Goal: Task Accomplishment & Management: Manage account settings

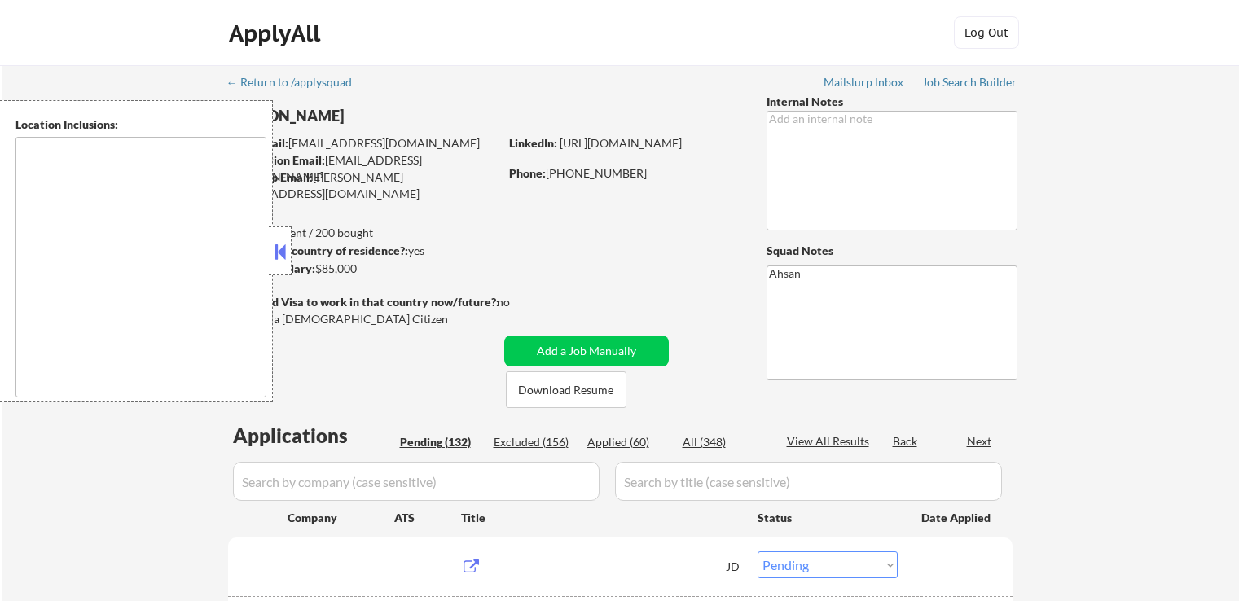
select select ""pending""
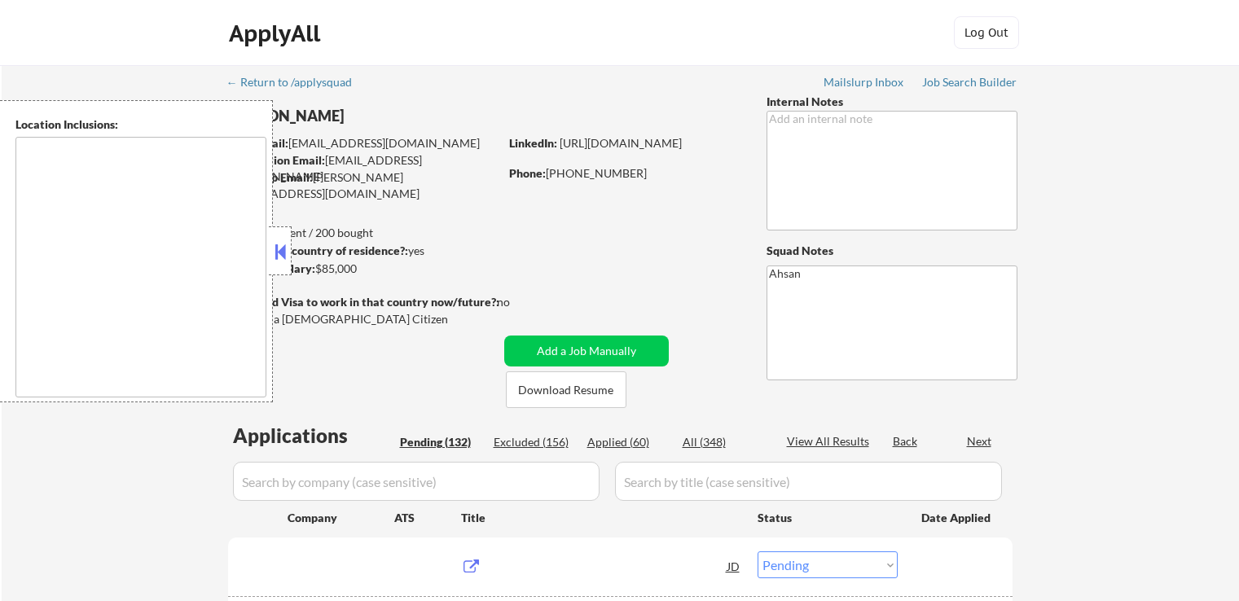
select select ""pending""
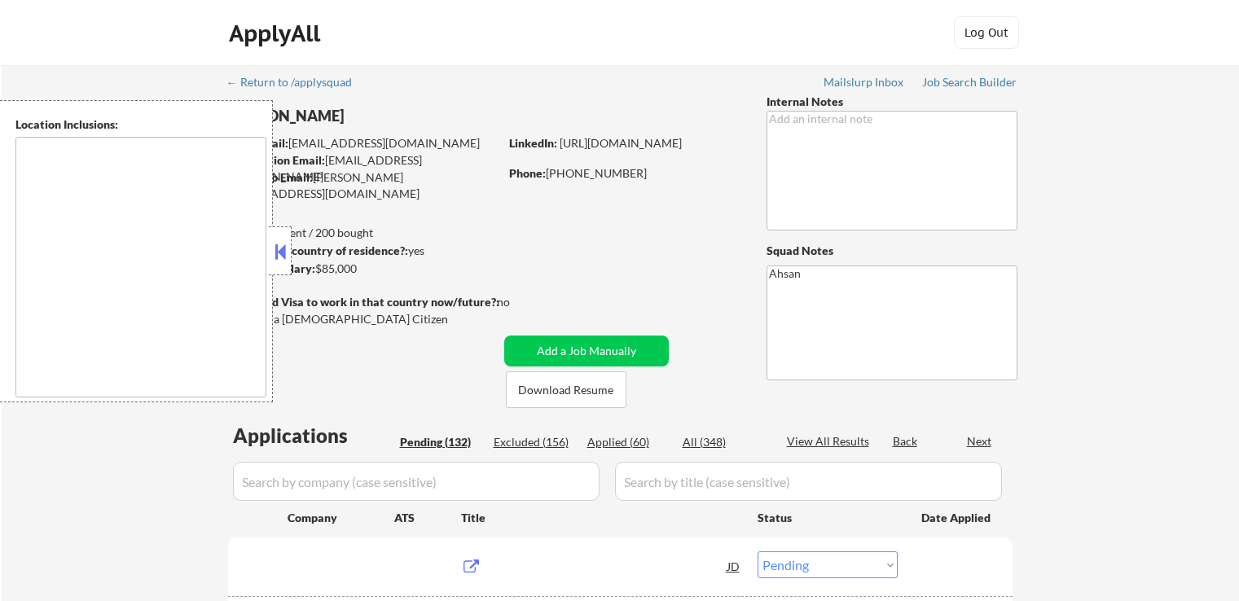
select select ""pending""
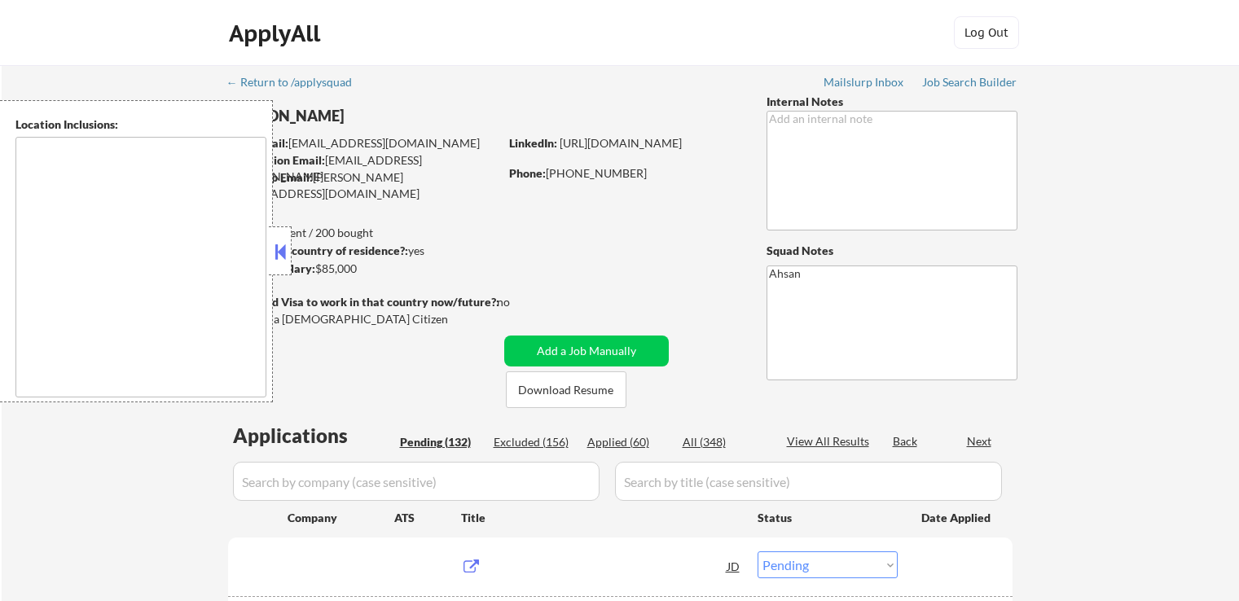
select select ""pending""
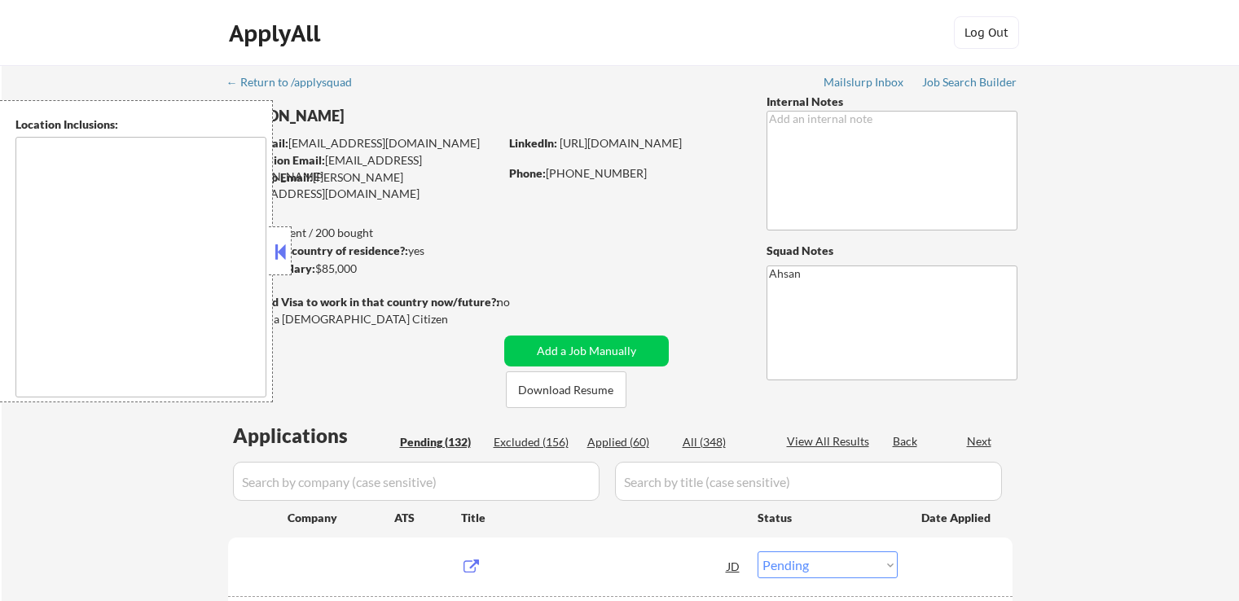
select select ""pending""
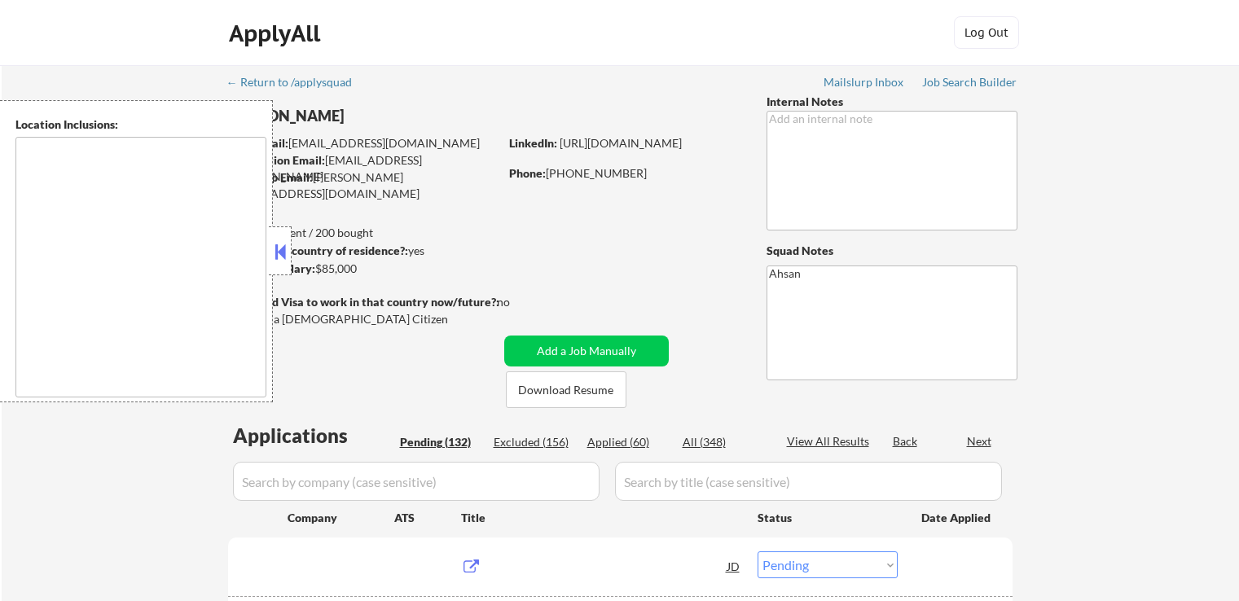
select select ""pending""
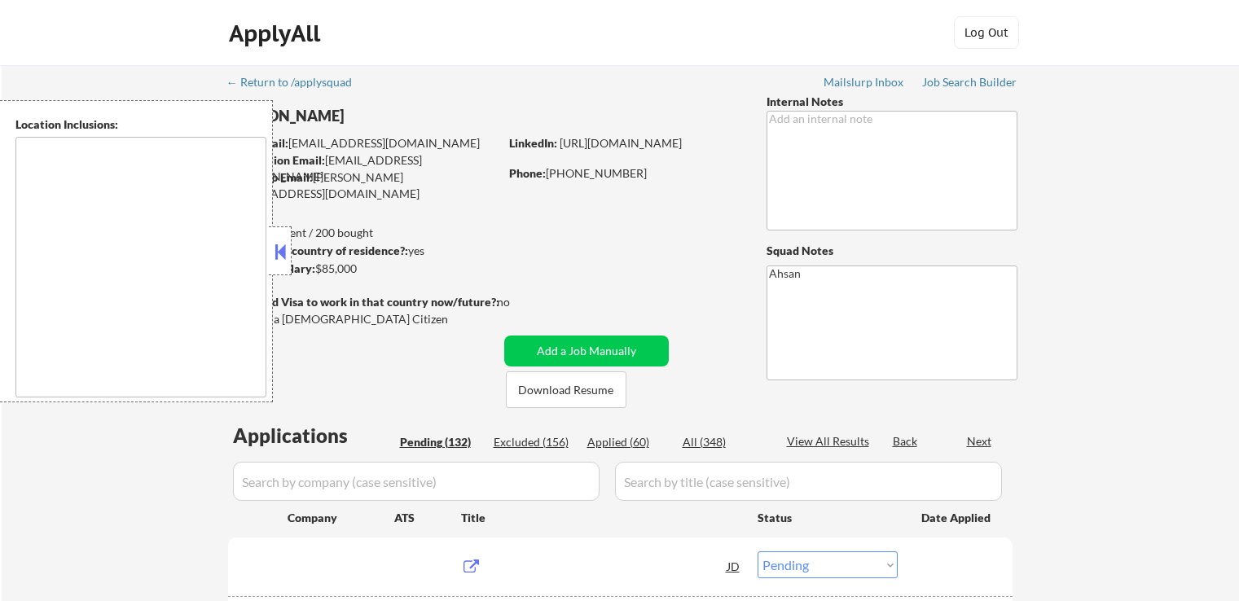
select select ""pending""
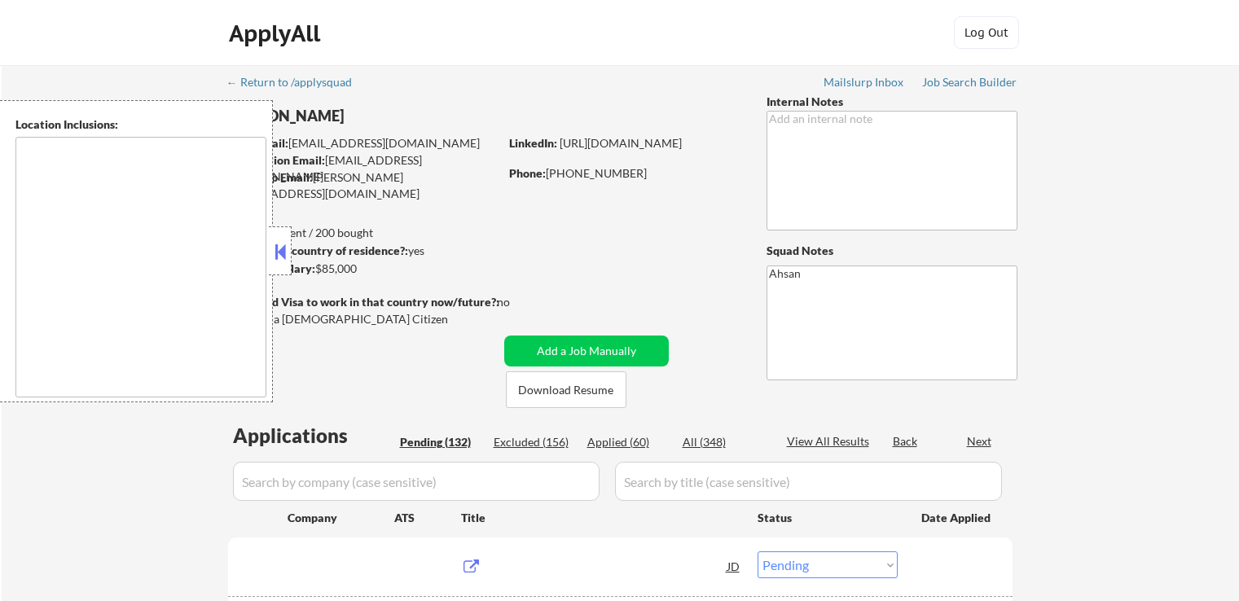
select select ""pending""
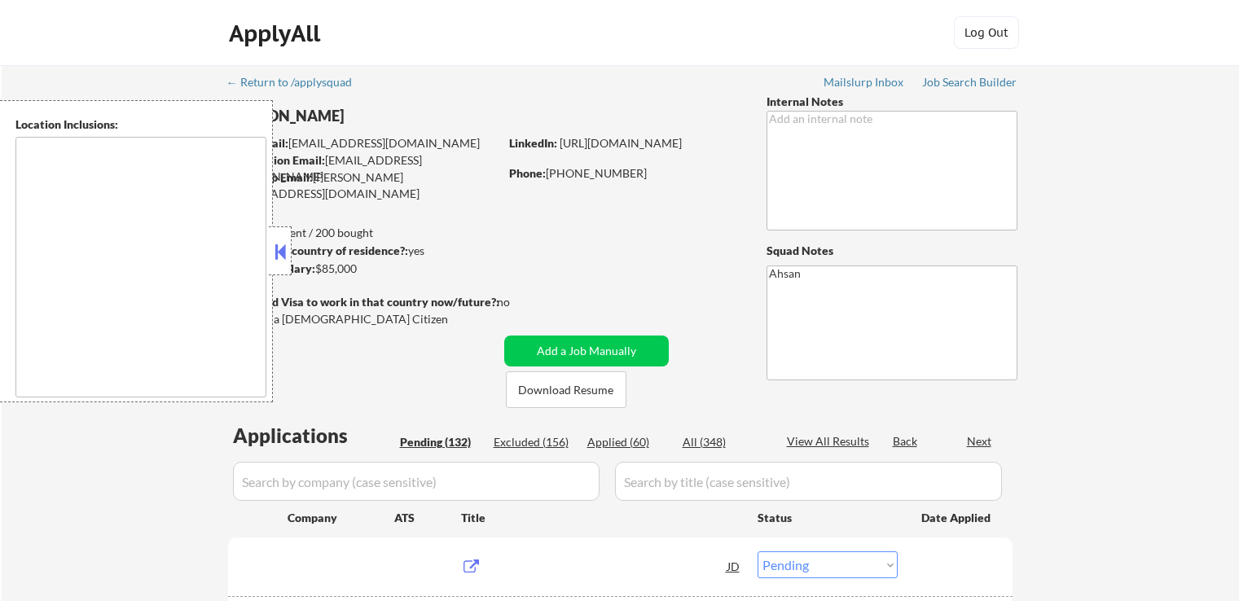
select select ""pending""
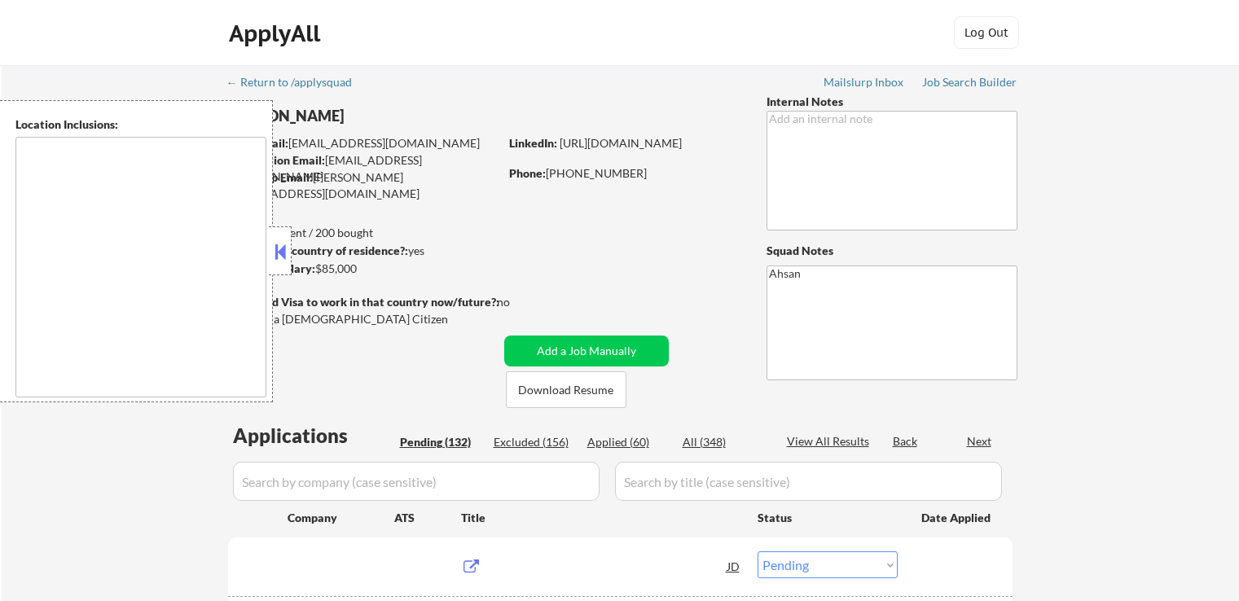
select select ""pending""
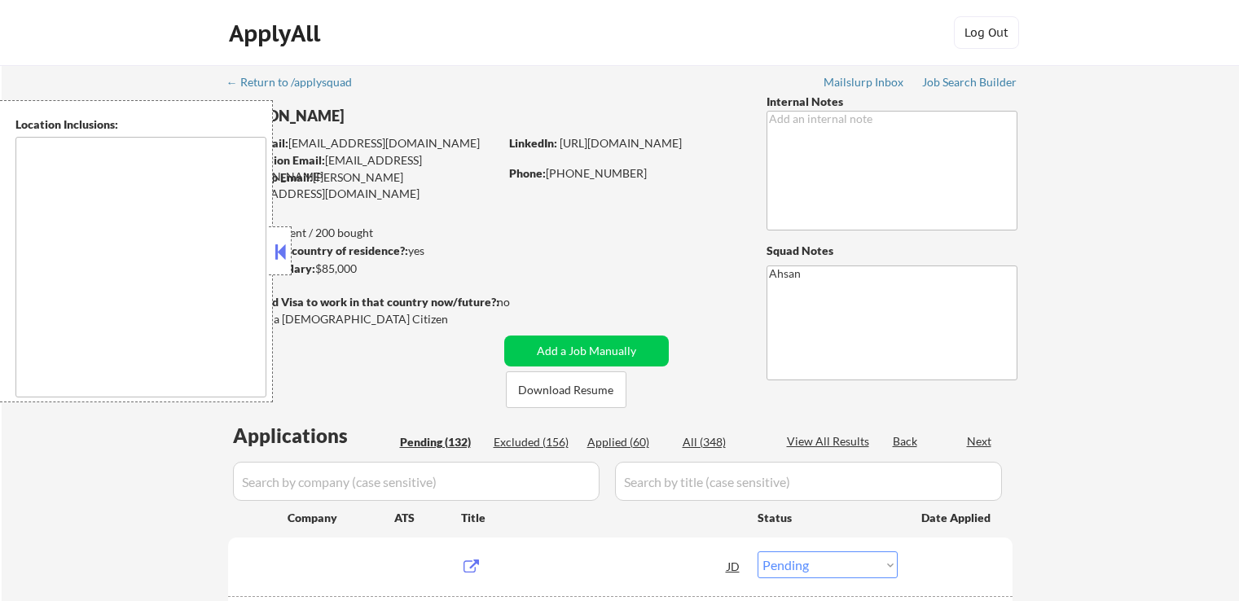
select select ""pending""
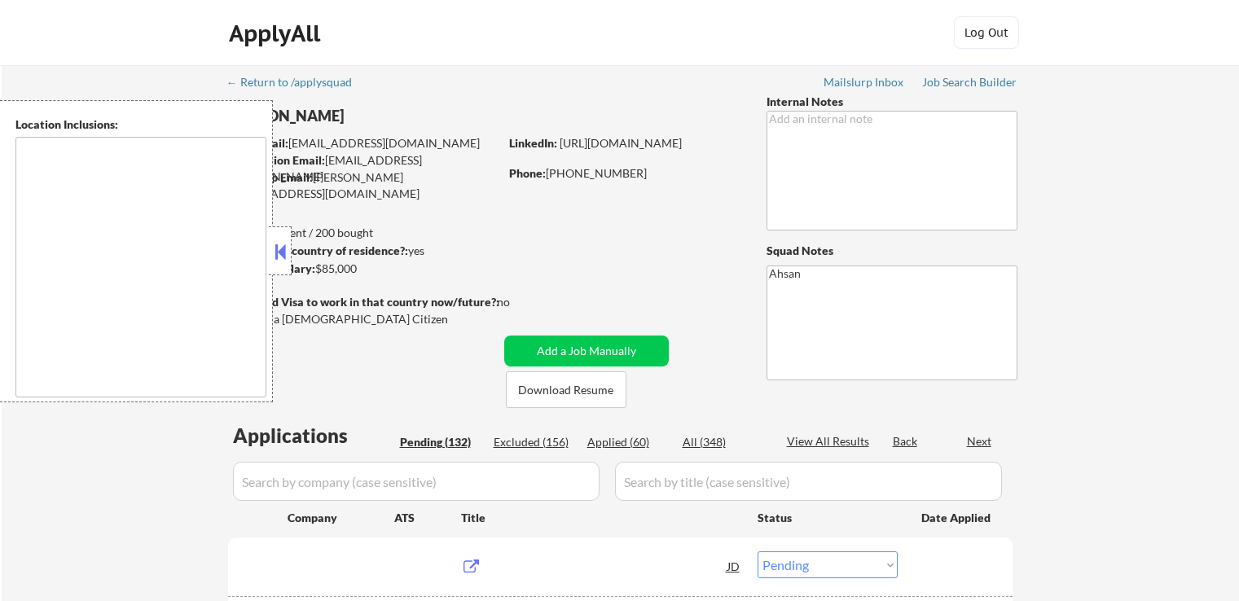
select select ""pending""
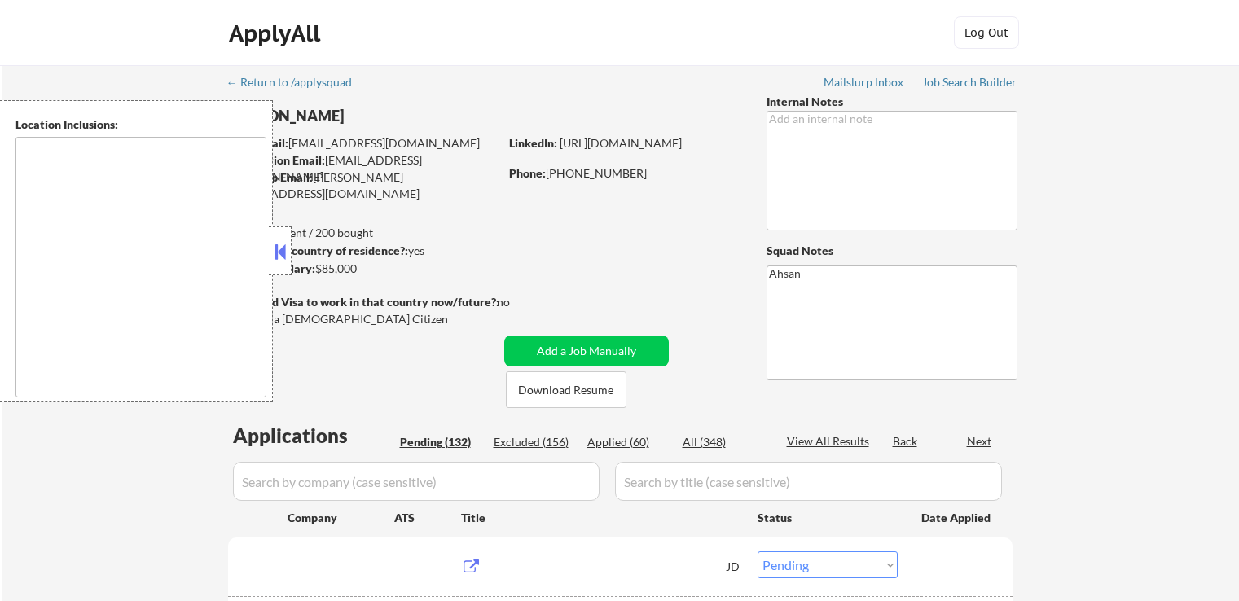
select select ""pending""
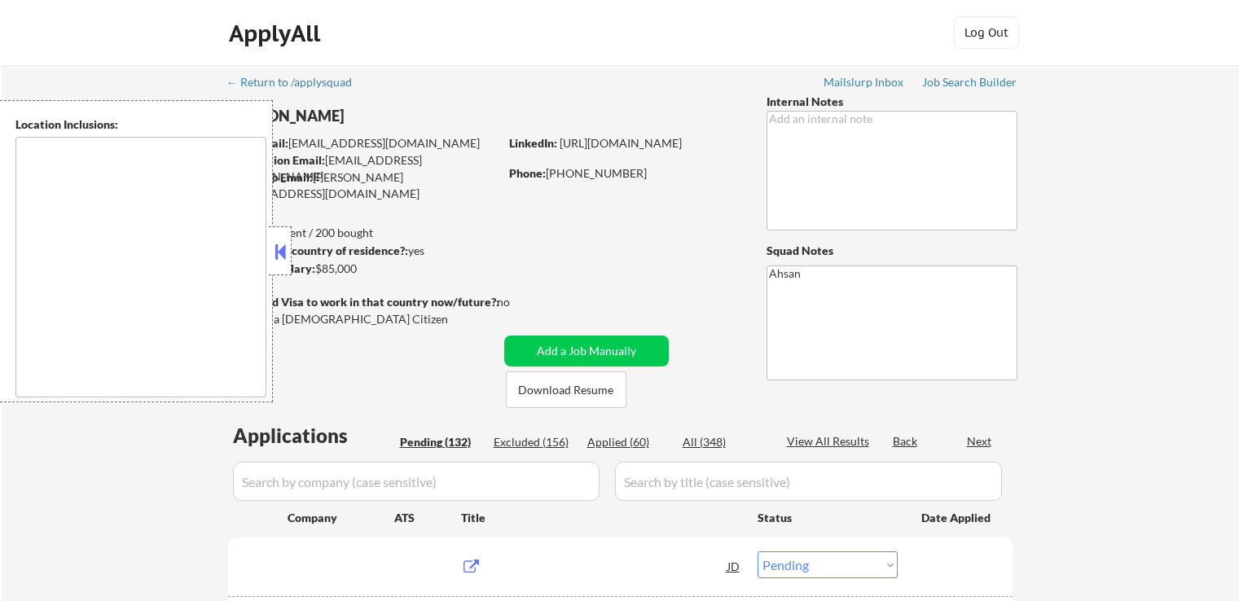
select select ""pending""
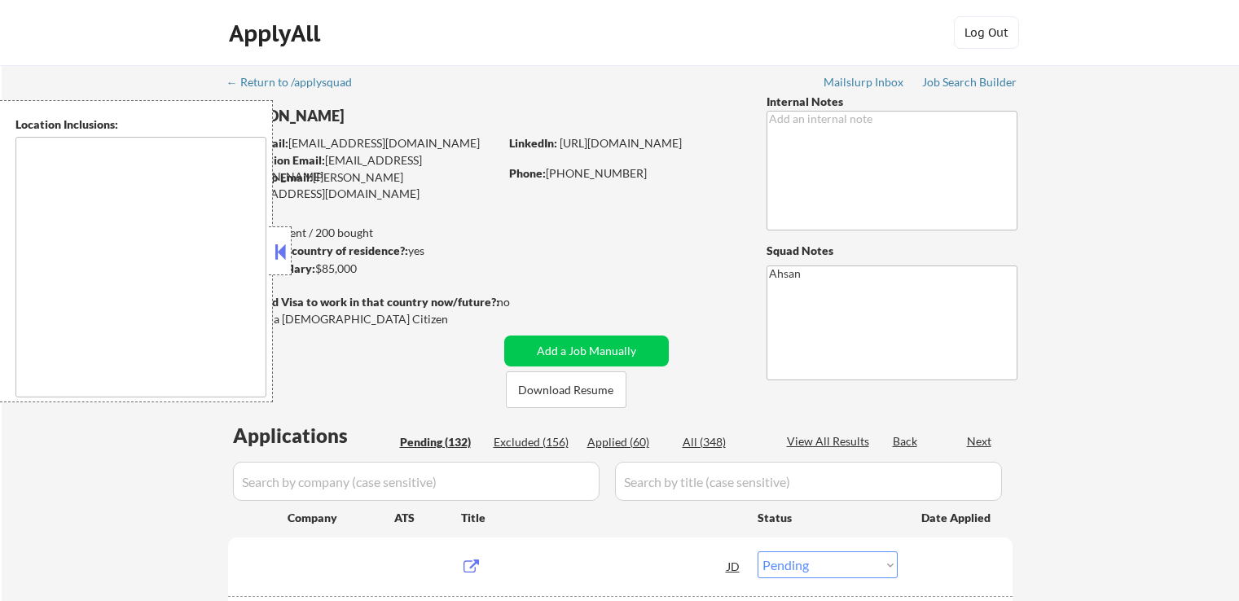
select select ""pending""
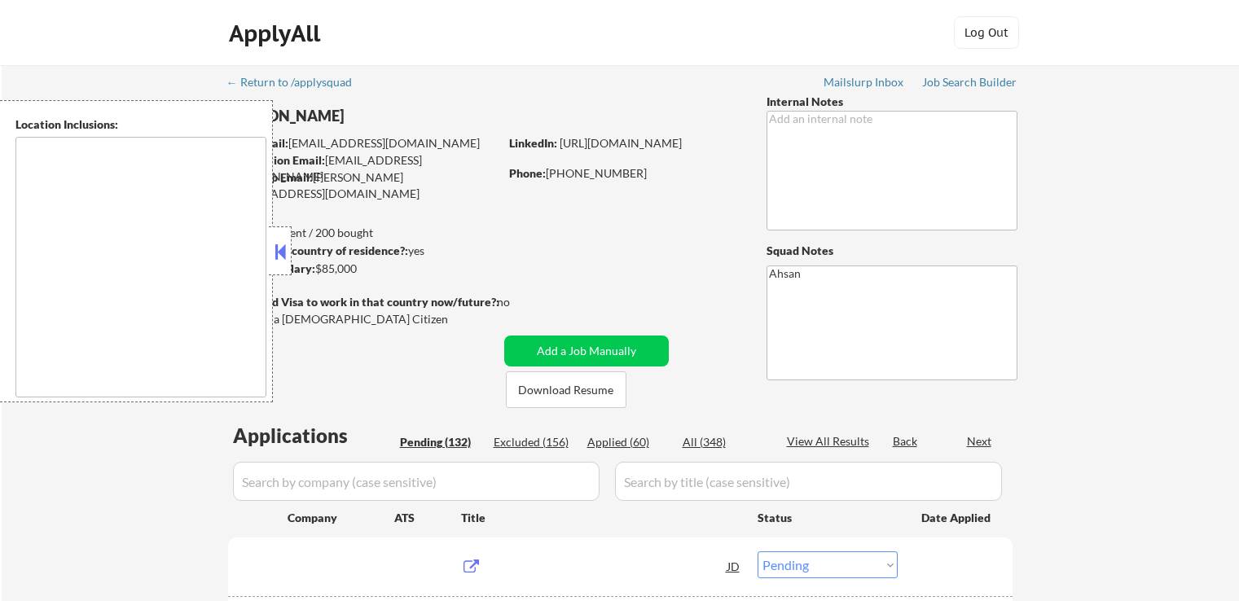
select select ""pending""
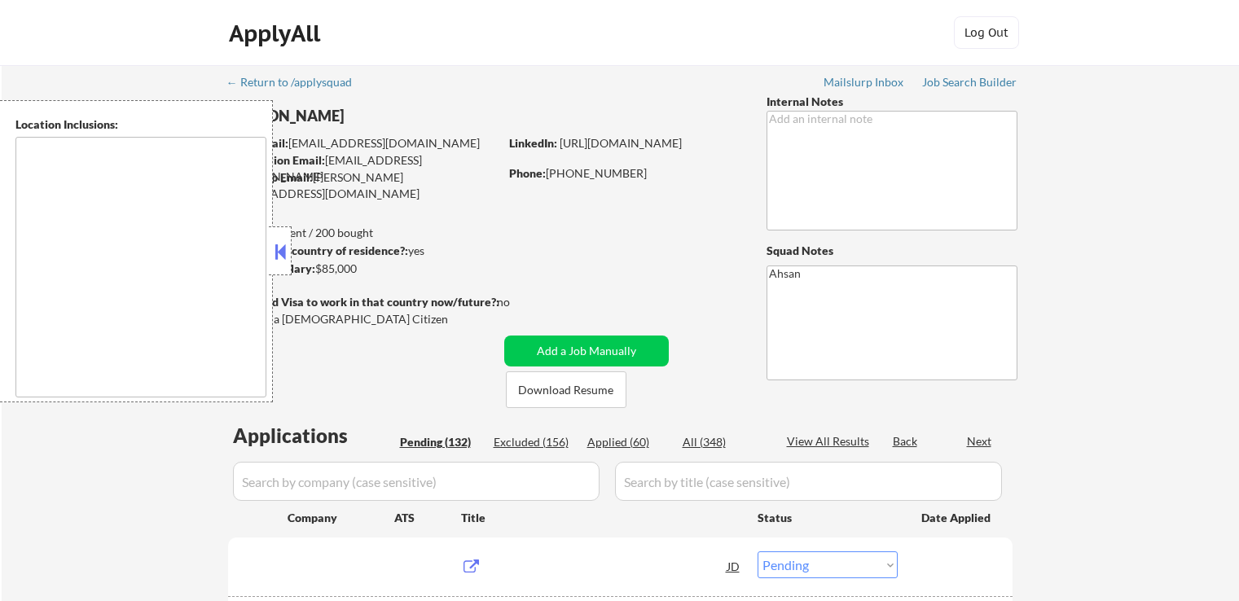
select select ""pending""
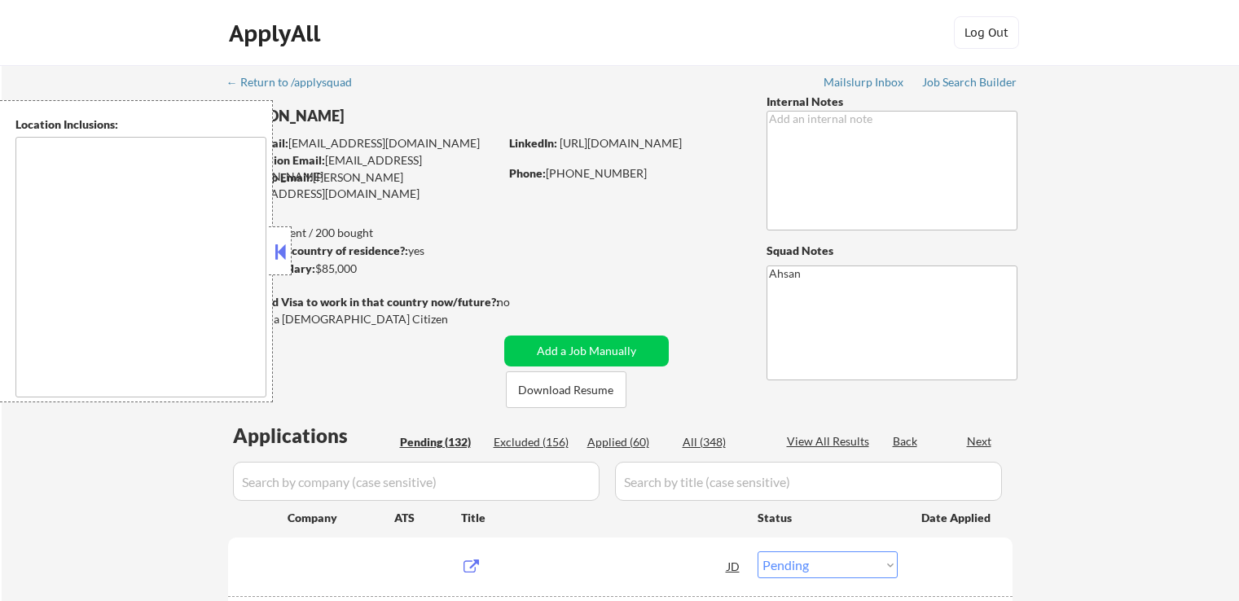
select select ""pending""
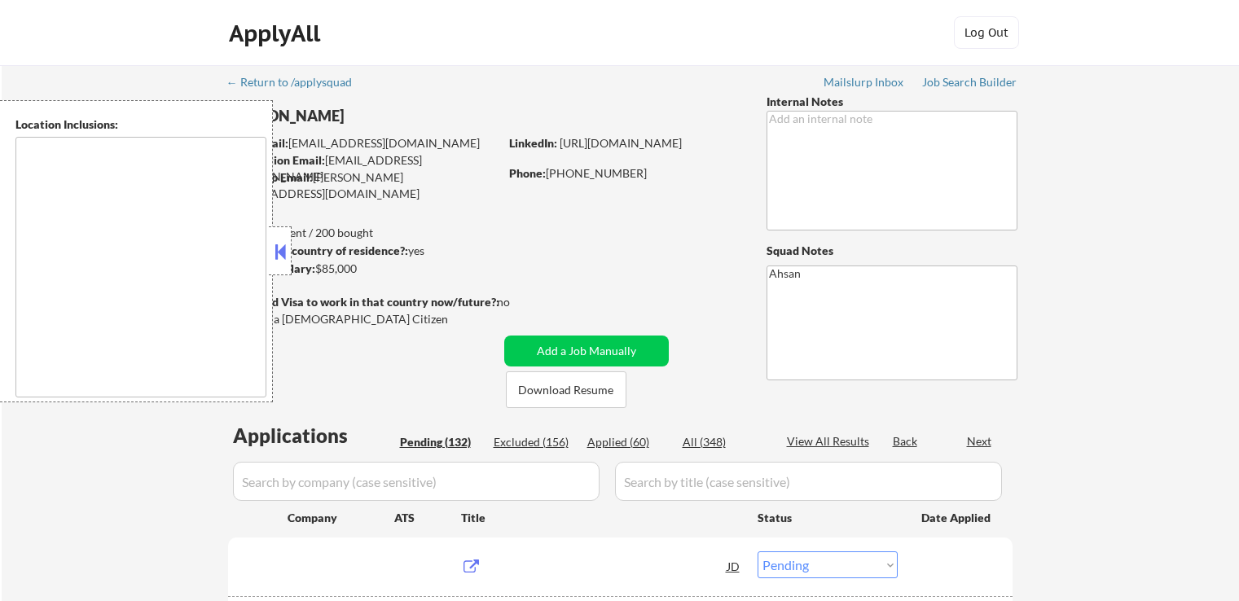
select select ""pending""
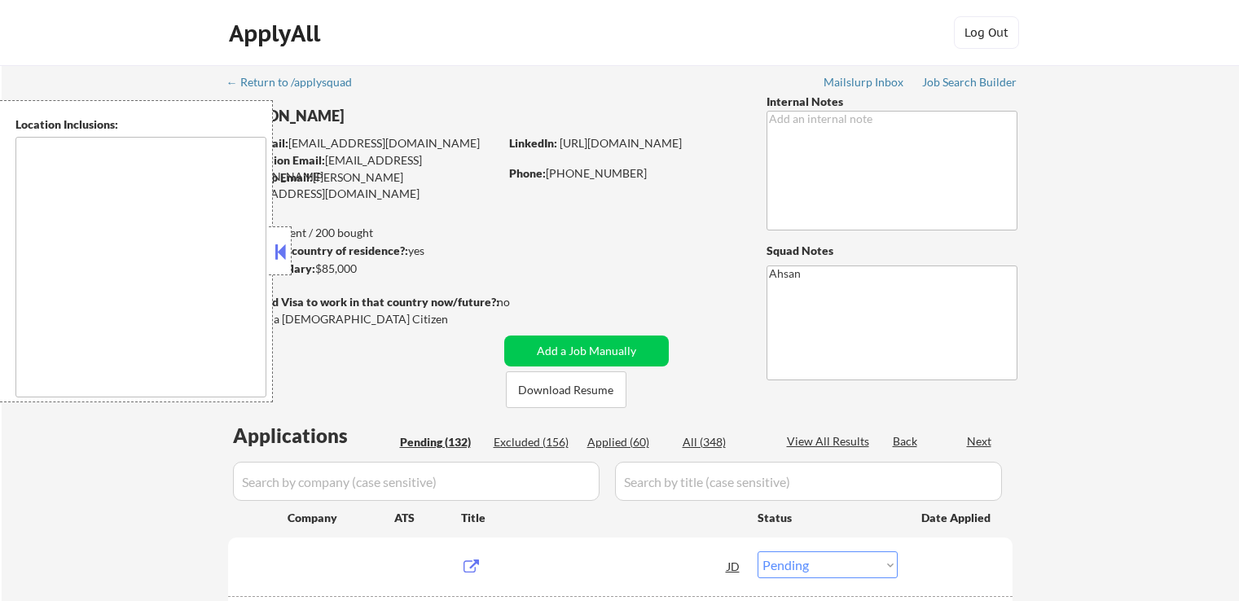
select select ""pending""
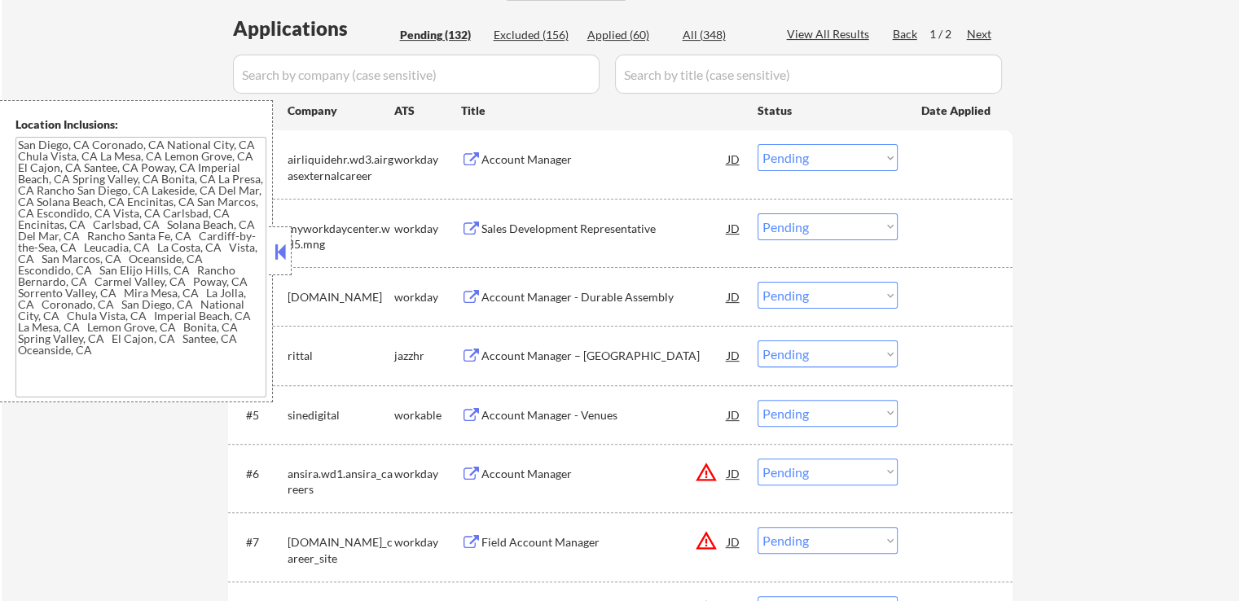
scroll to position [489, 0]
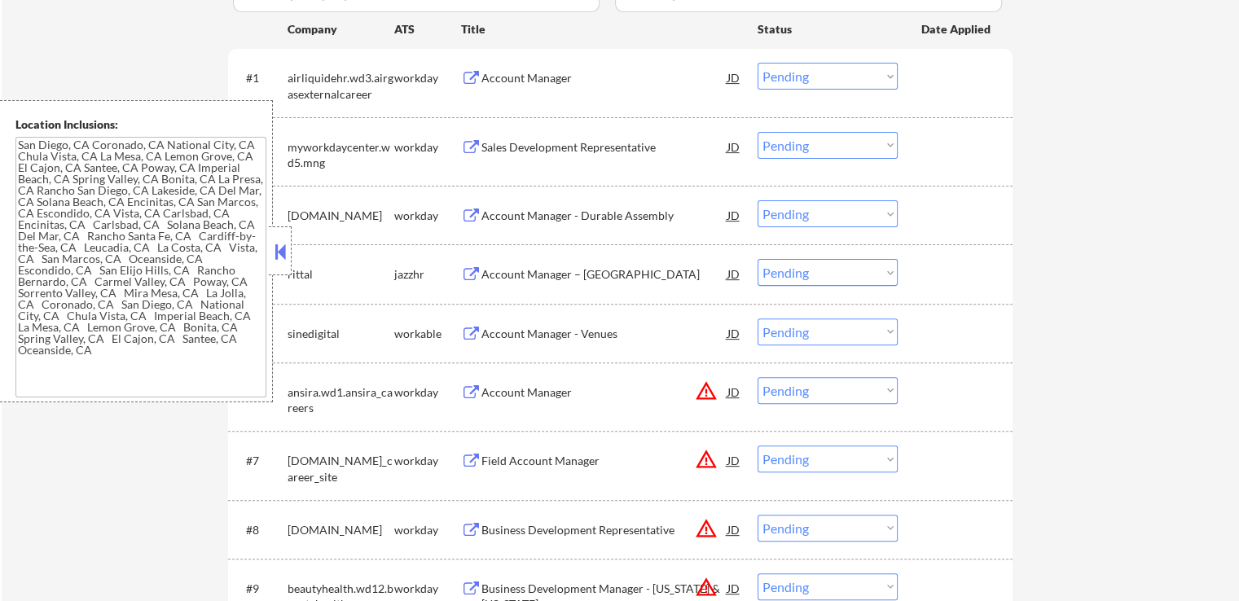
click at [529, 261] on div "Account Manager – [GEOGRAPHIC_DATA]" at bounding box center [605, 273] width 246 height 29
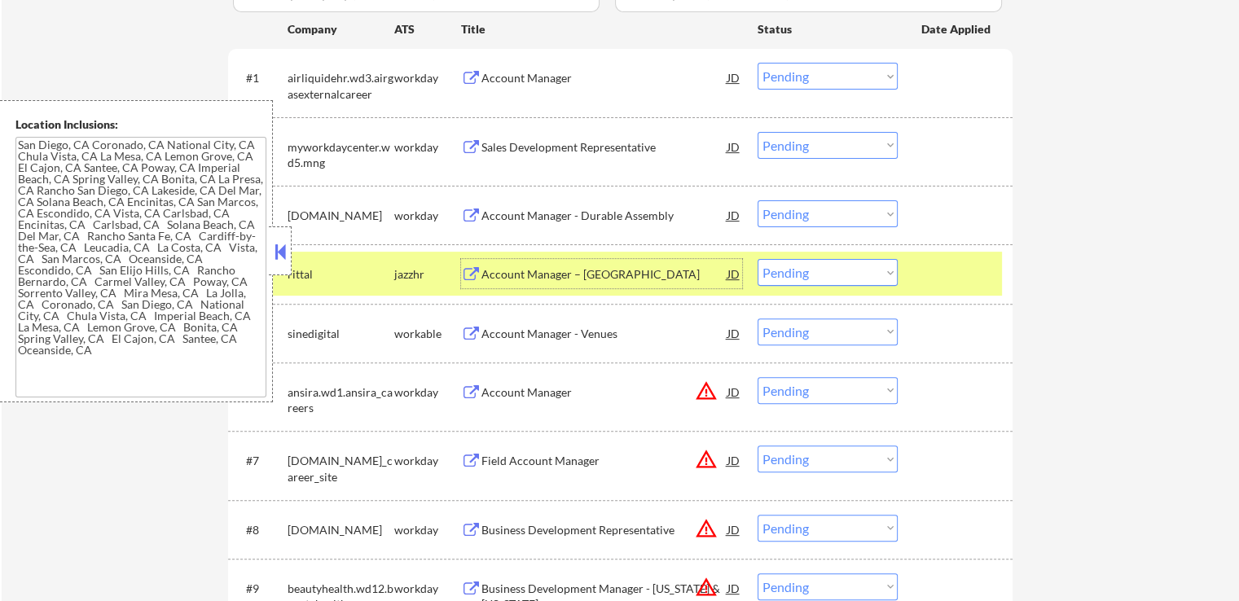
drag, startPoint x: 805, startPoint y: 271, endPoint x: 815, endPoint y: 284, distance: 16.3
click at [808, 275] on select "Choose an option... Pending Applied Excluded (Questions) Excluded (Expired) Exc…" at bounding box center [828, 272] width 140 height 27
click at [758, 259] on select "Choose an option... Pending Applied Excluded (Questions) Excluded (Expired) Exc…" at bounding box center [828, 272] width 140 height 27
click at [489, 345] on div "Account Manager - Venues" at bounding box center [605, 333] width 246 height 29
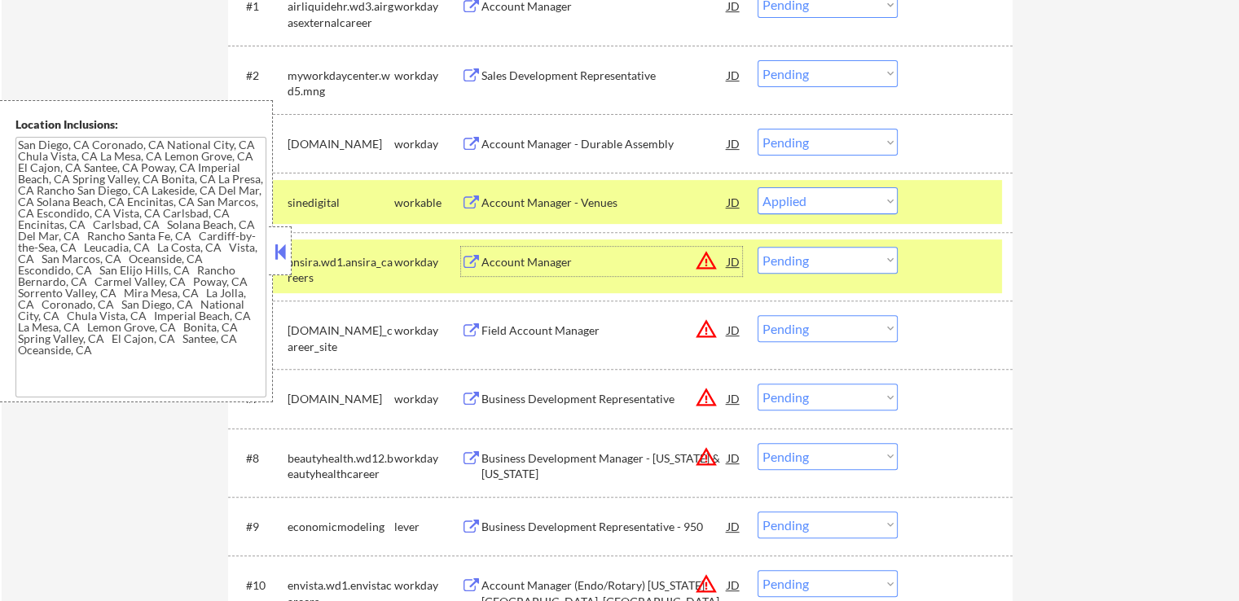
scroll to position [570, 0]
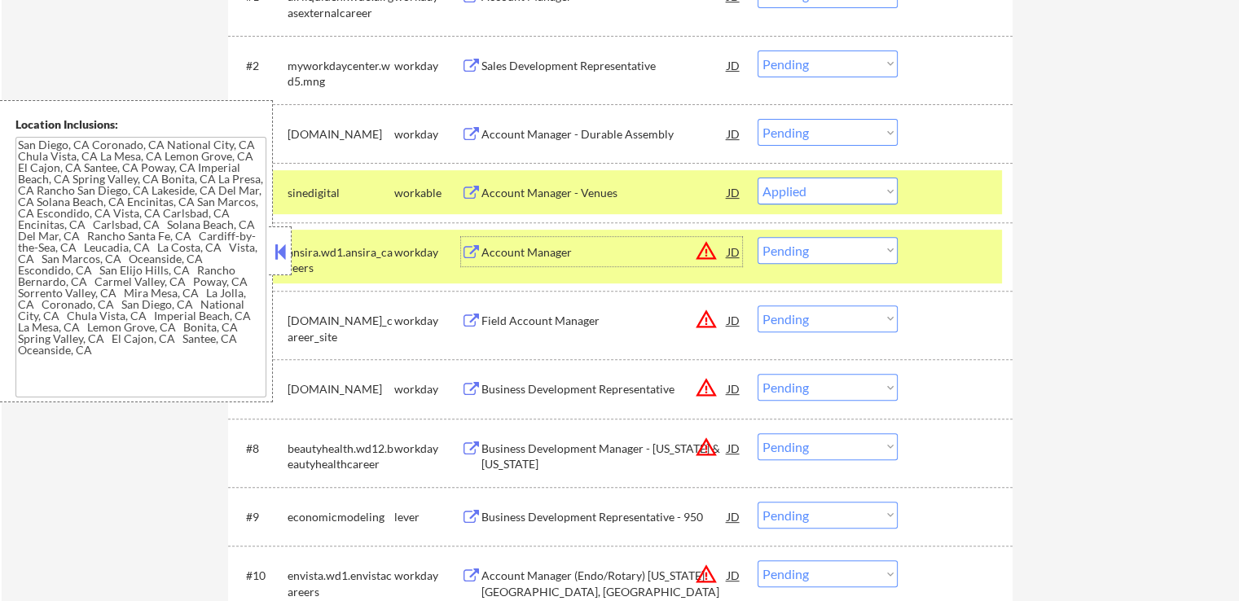
click at [806, 191] on select "Choose an option... Pending Applied Excluded (Questions) Excluded (Expired) Exc…" at bounding box center [828, 191] width 140 height 27
select select ""applied""
click at [758, 178] on select "Choose an option... Pending Applied Excluded (Questions) Excluded (Expired) Exc…" at bounding box center [828, 191] width 140 height 27
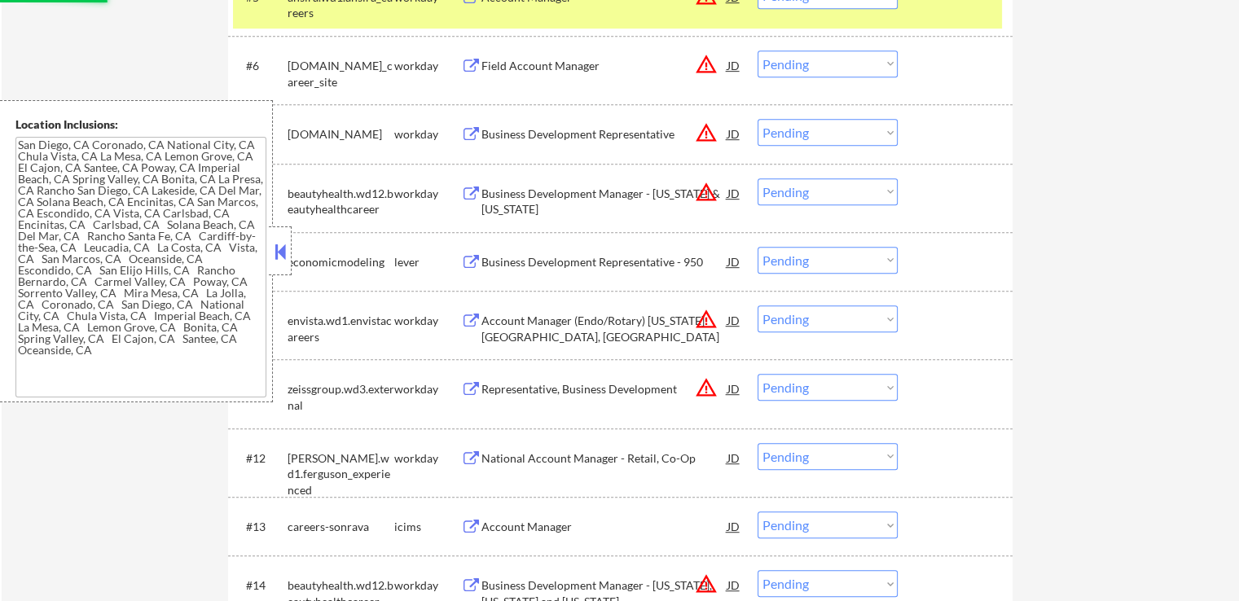
scroll to position [896, 0]
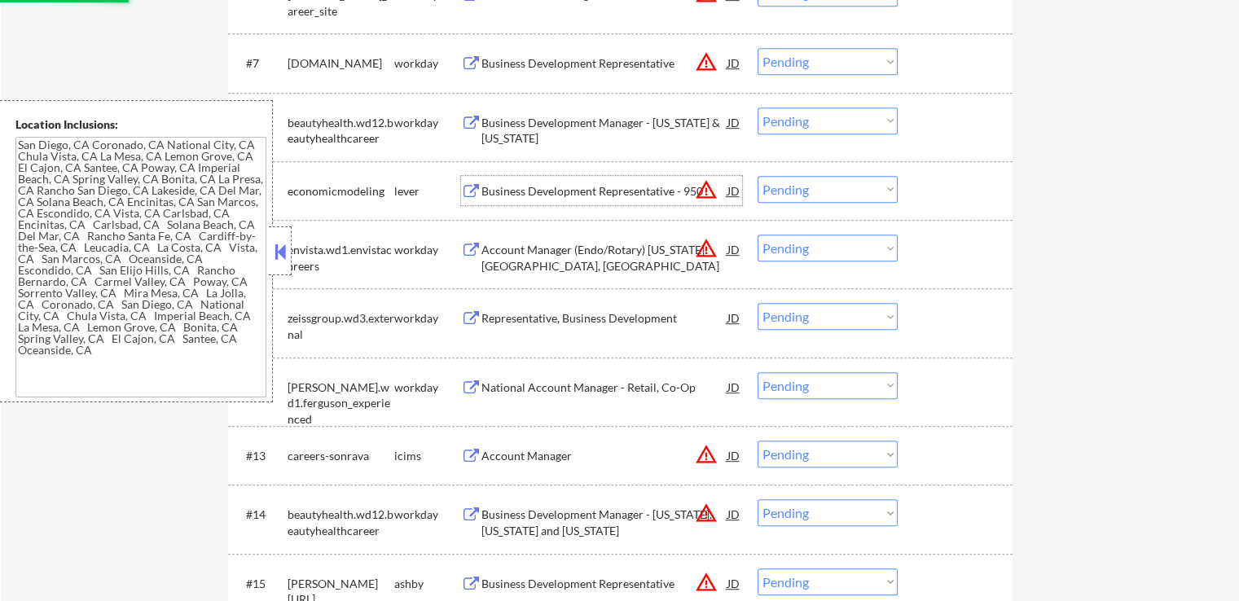
click at [490, 189] on div "Business Development Representative - 950" at bounding box center [605, 191] width 246 height 16
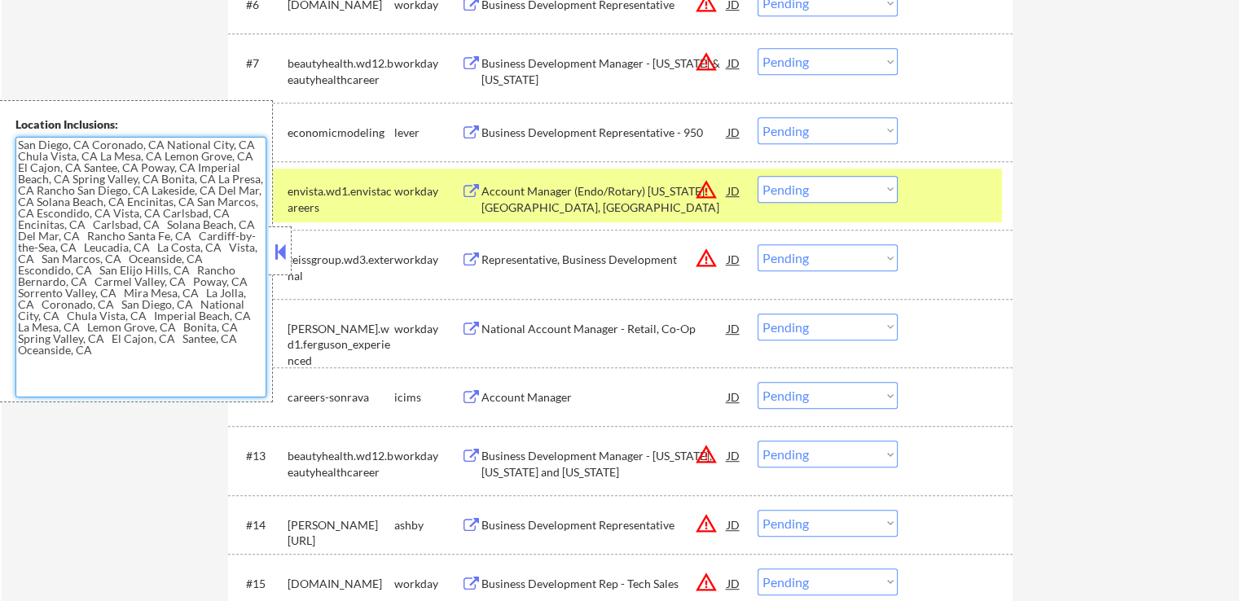
drag, startPoint x: 156, startPoint y: 339, endPoint x: 0, endPoint y: 143, distance: 250.6
click at [0, 143] on div "Location Inclusions:" at bounding box center [136, 251] width 273 height 302
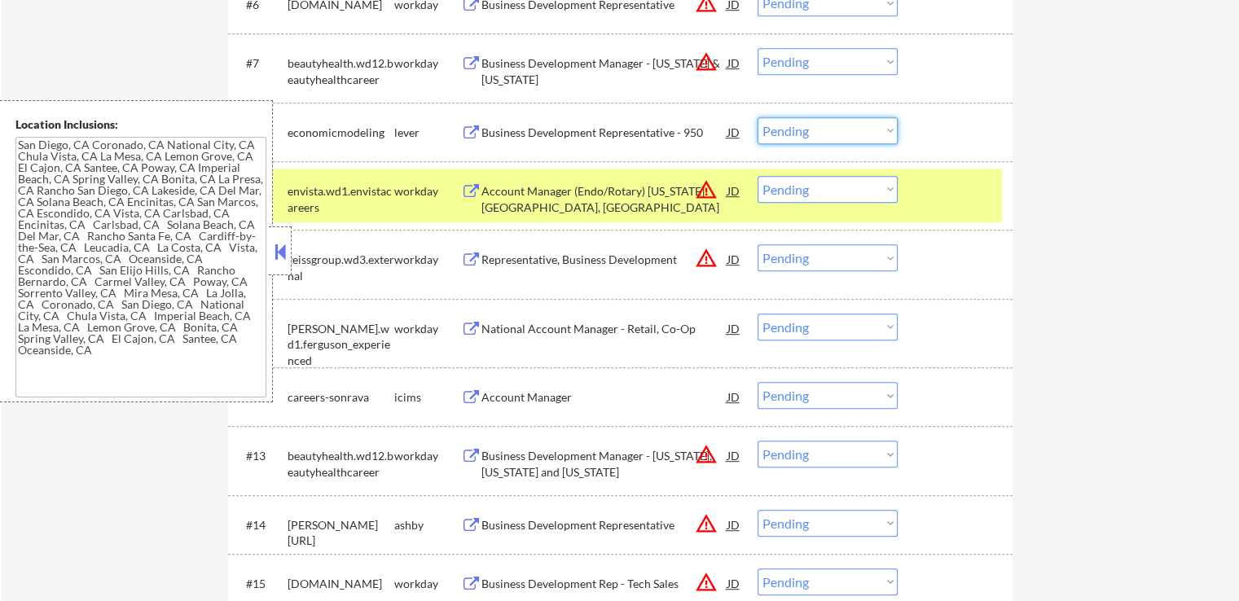
click at [820, 121] on select "Choose an option... Pending Applied Excluded (Questions) Excluded (Expired) Exc…" at bounding box center [828, 130] width 140 height 27
select select ""excluded__bad_match_""
click at [758, 117] on select "Choose an option... Pending Applied Excluded (Questions) Excluded (Expired) Exc…" at bounding box center [828, 130] width 140 height 27
click at [660, 136] on div "Business Development Representative - 950" at bounding box center [605, 133] width 246 height 16
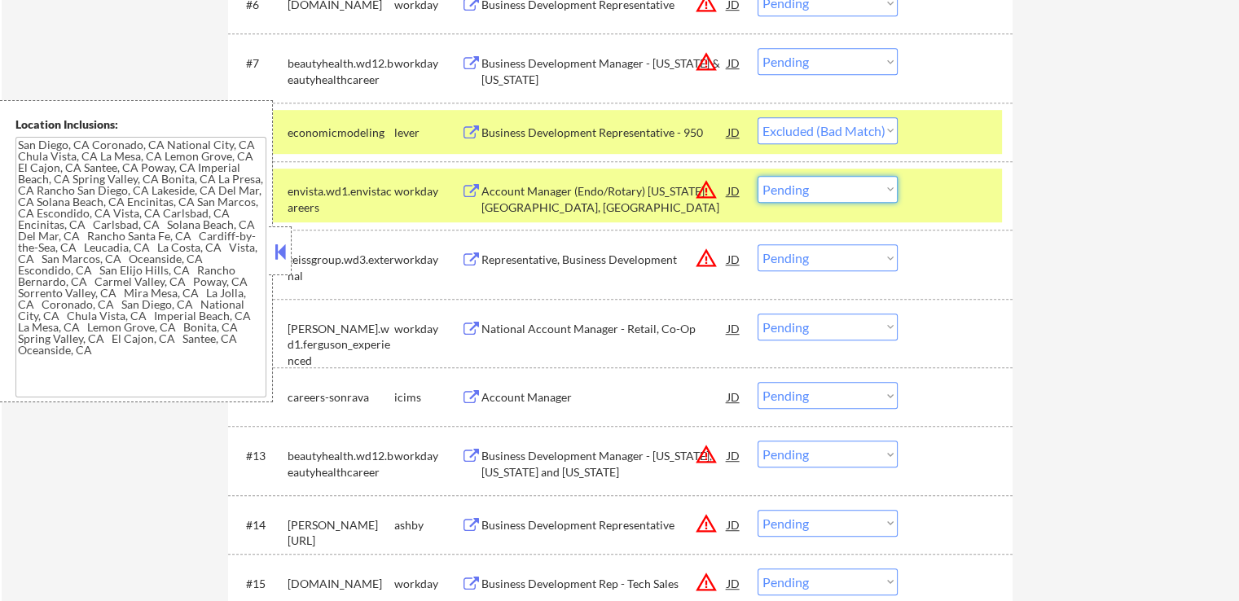
drag, startPoint x: 799, startPoint y: 183, endPoint x: 812, endPoint y: 198, distance: 19.6
click at [802, 186] on select "Choose an option... Pending Applied Excluded (Questions) Excluded (Expired) Exc…" at bounding box center [828, 189] width 140 height 27
select select ""excluded__bad_match_""
click at [758, 176] on select "Choose an option... Pending Applied Excluded (Questions) Excluded (Expired) Exc…" at bounding box center [828, 189] width 140 height 27
click at [854, 125] on select "Choose an option... Pending Applied Excluded (Questions) Excluded (Expired) Exc…" at bounding box center [828, 130] width 140 height 27
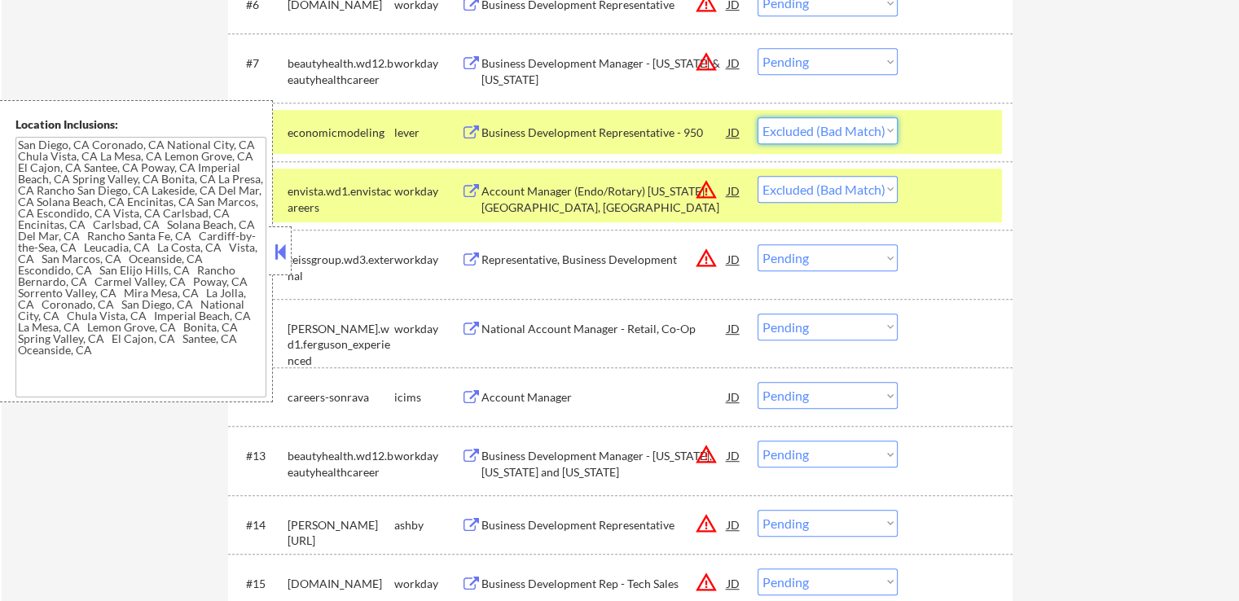
select select ""excluded""
click at [758, 117] on select "Choose an option... Pending Applied Excluded (Questions) Excluded (Expired) Exc…" at bounding box center [828, 130] width 140 height 27
